Goal: Obtain resource: Obtain resource

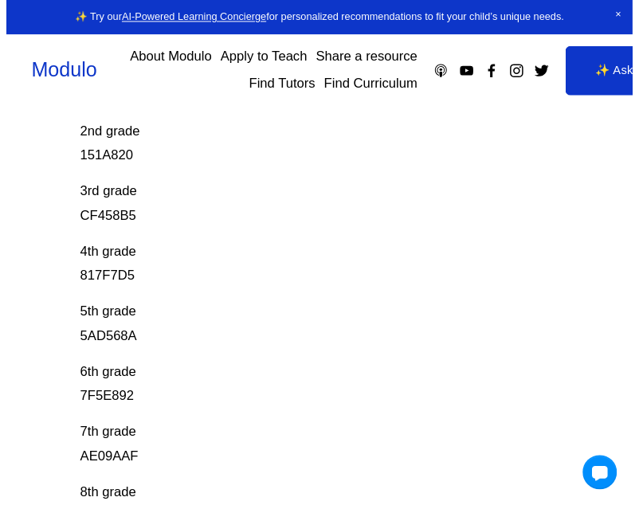
scroll to position [459, 0]
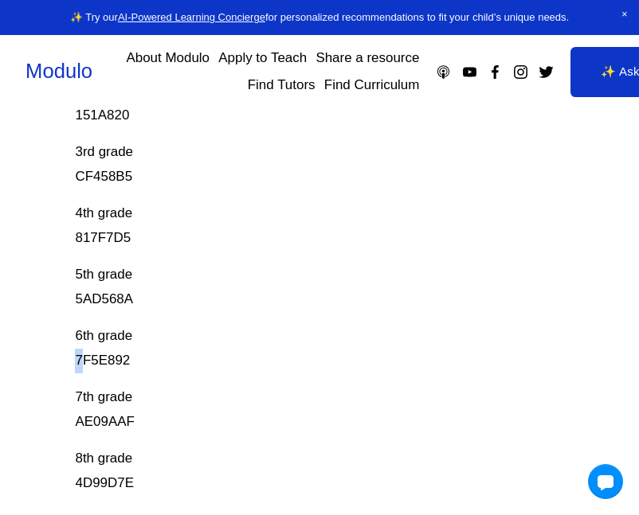
drag, startPoint x: 72, startPoint y: 358, endPoint x: 139, endPoint y: 372, distance: 68.2
click at [139, 372] on div "Prodigy Game Codes Prodigy is our go-to mastery- based tool to give kids lots o…" at bounding box center [319, 93] width 639 height 803
copy p "7F5E892"
click at [80, 329] on p "6th grade 7F5E892" at bounding box center [294, 348] width 439 height 49
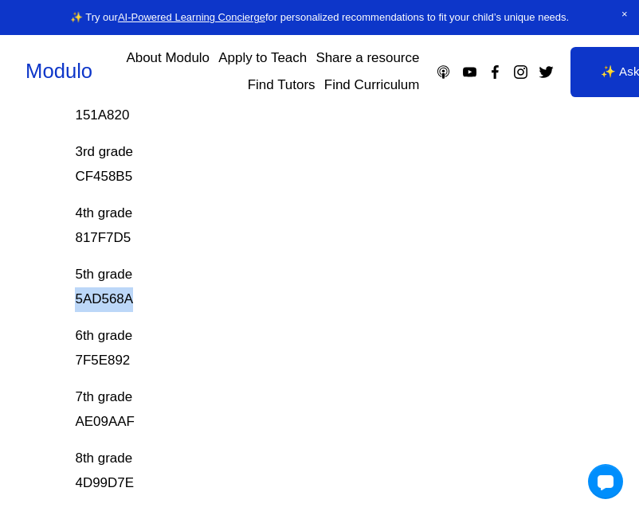
drag, startPoint x: 59, startPoint y: 307, endPoint x: 139, endPoint y: 308, distance: 80.4
click at [139, 308] on div "Prodigy Game Codes Prodigy is our go-to mastery- based tool to give kids lots o…" at bounding box center [319, 93] width 639 height 803
copy p "5AD568A"
click at [181, 335] on p "6th grade 7F5E892" at bounding box center [294, 348] width 439 height 49
drag, startPoint x: 69, startPoint y: 358, endPoint x: 67, endPoint y: 367, distance: 9.1
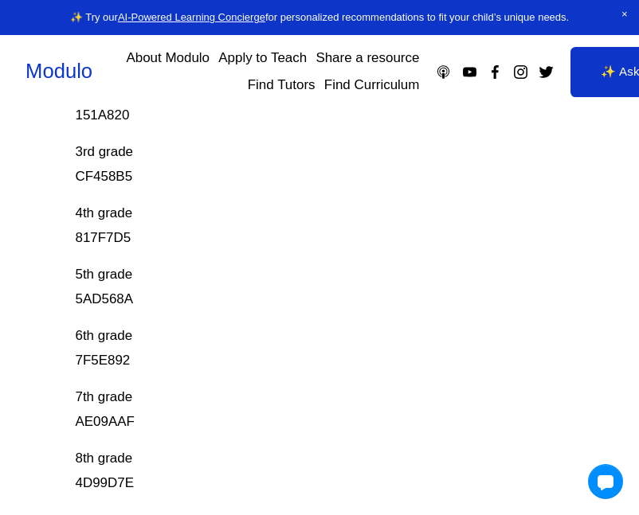
click at [68, 365] on div "Prodigy Game Codes Prodigy is our go-to mastery- based tool to give kids lots o…" at bounding box center [319, 93] width 639 height 803
drag, startPoint x: 76, startPoint y: 358, endPoint x: 128, endPoint y: 369, distance: 53.6
click at [128, 369] on p "6th grade 7F5E892" at bounding box center [294, 348] width 439 height 49
click at [47, 363] on div "Prodigy Game Codes Prodigy is our go-to mastery- based tool to give kids lots o…" at bounding box center [319, 93] width 639 height 803
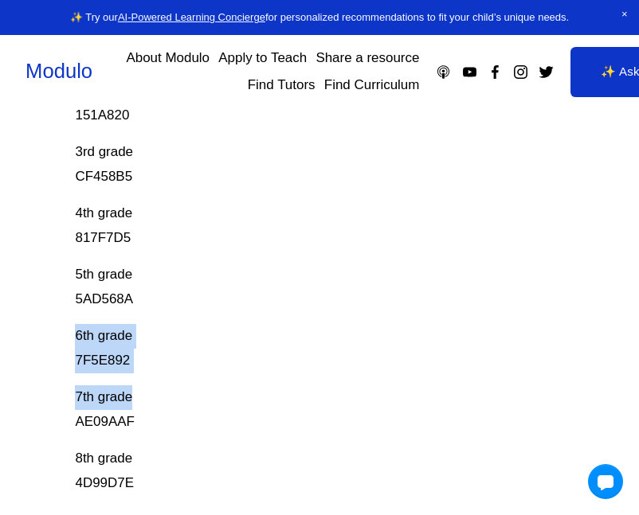
drag, startPoint x: 64, startPoint y: 318, endPoint x: 147, endPoint y: 369, distance: 97.7
click at [144, 371] on div "Prodigy Game Codes Prodigy is our go-to mastery- based tool to give kids lots o…" at bounding box center [319, 93] width 639 height 803
copy p "6th grade 7F5E892"
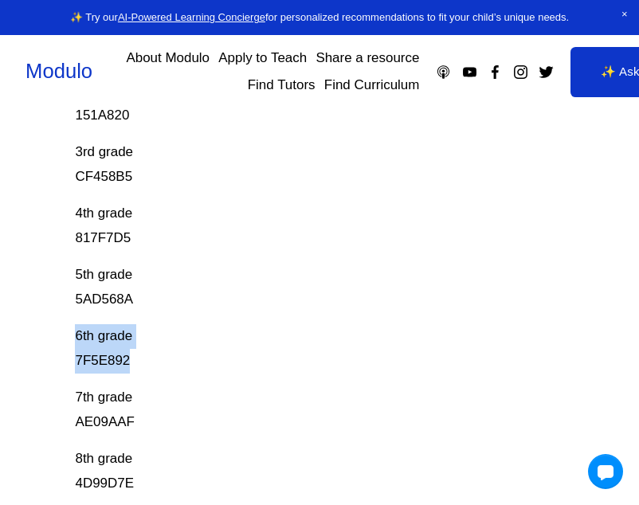
copy p "6th grade 7F5E892"
